Goal: Task Accomplishment & Management: Manage account settings

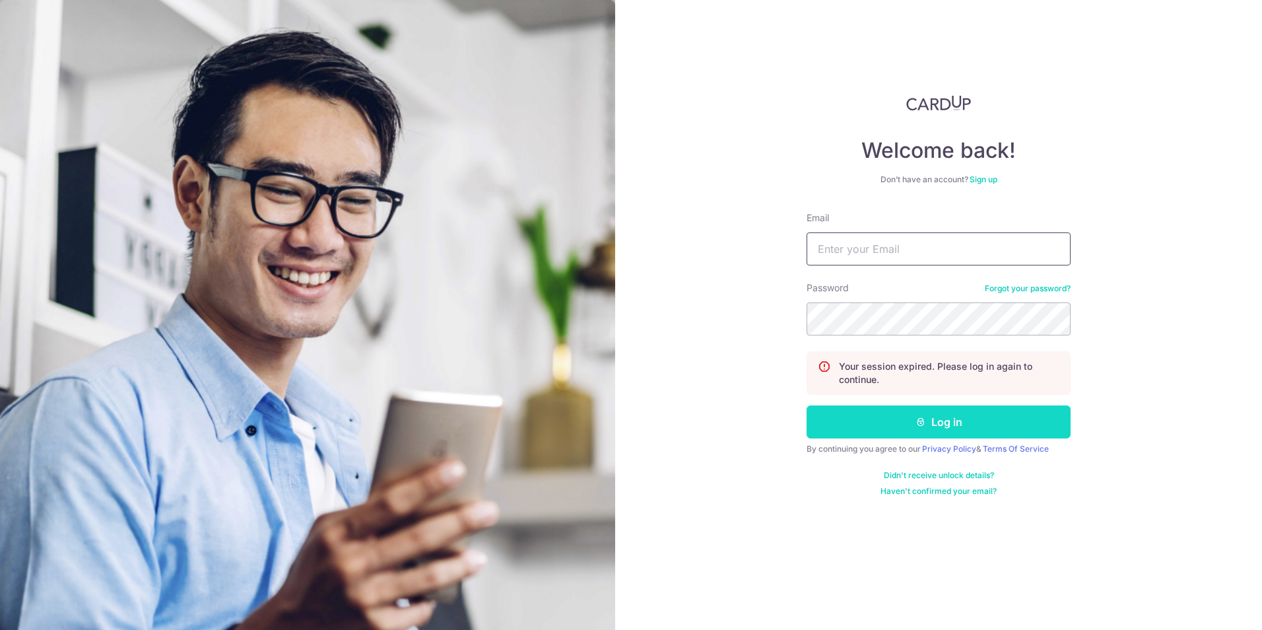
type input "[EMAIL_ADDRESS][DOMAIN_NAME]"
click at [879, 417] on button "Log in" at bounding box center [939, 421] width 264 height 33
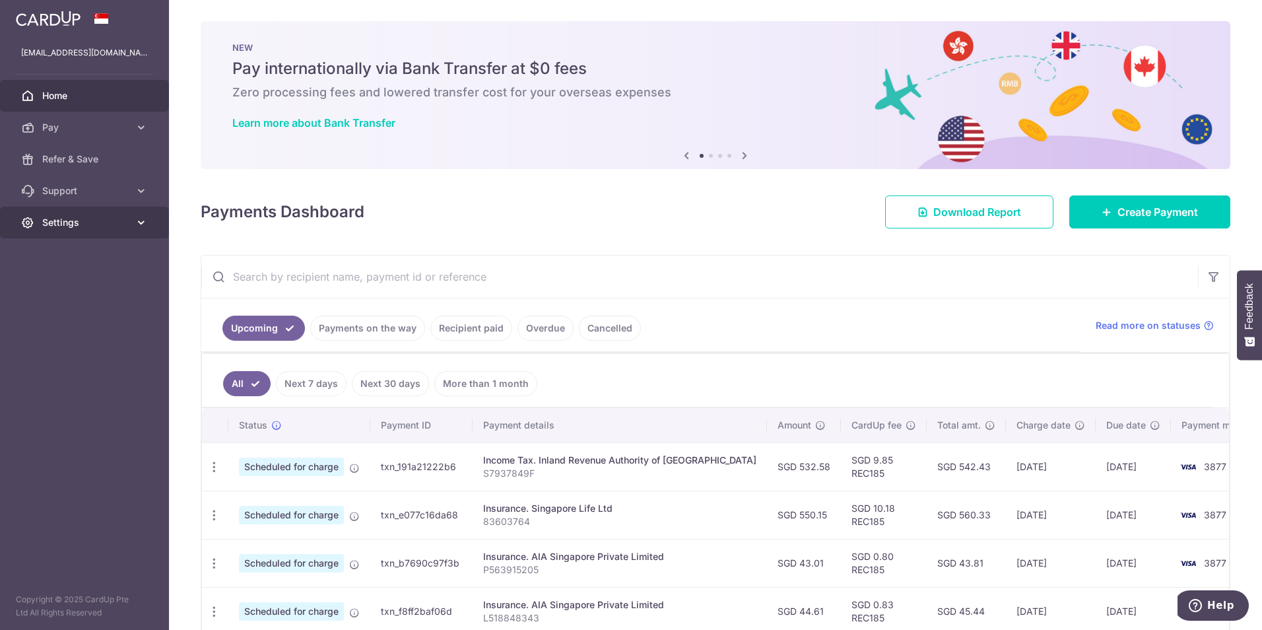
click at [82, 228] on span "Settings" at bounding box center [85, 222] width 87 height 13
click at [68, 284] on span "Logout" at bounding box center [85, 285] width 87 height 13
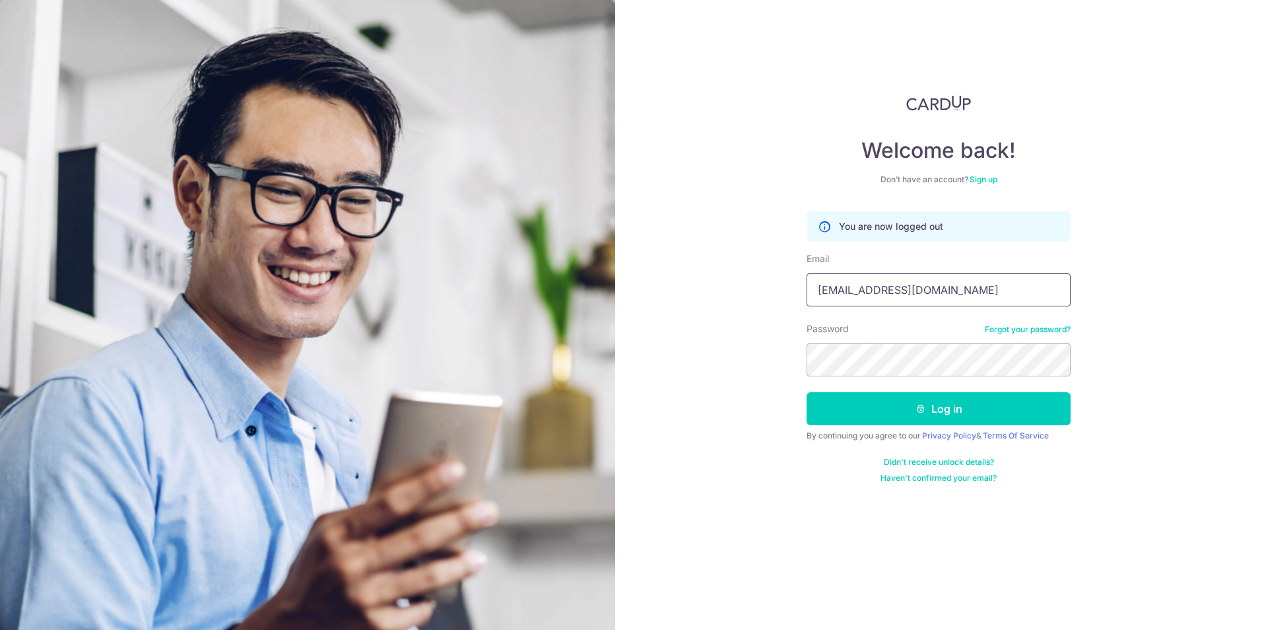
drag, startPoint x: 961, startPoint y: 295, endPoint x: 708, endPoint y: 288, distance: 253.6
click at [708, 288] on div "Welcome back! Don’t have an account? Sign up You are now logged out Email asska…" at bounding box center [938, 315] width 647 height 630
type input "pc@pesttech.com.sg"
click at [895, 408] on button "Log in" at bounding box center [939, 408] width 264 height 33
